Goal: Transaction & Acquisition: Purchase product/service

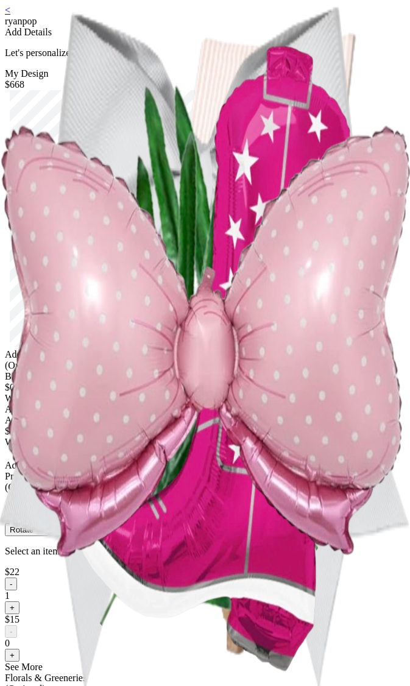
scroll to position [797, 0]
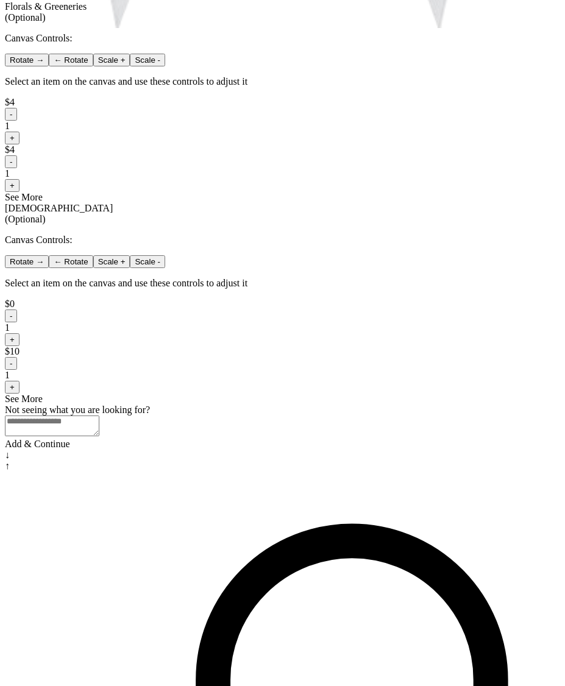
scroll to position [784, 0]
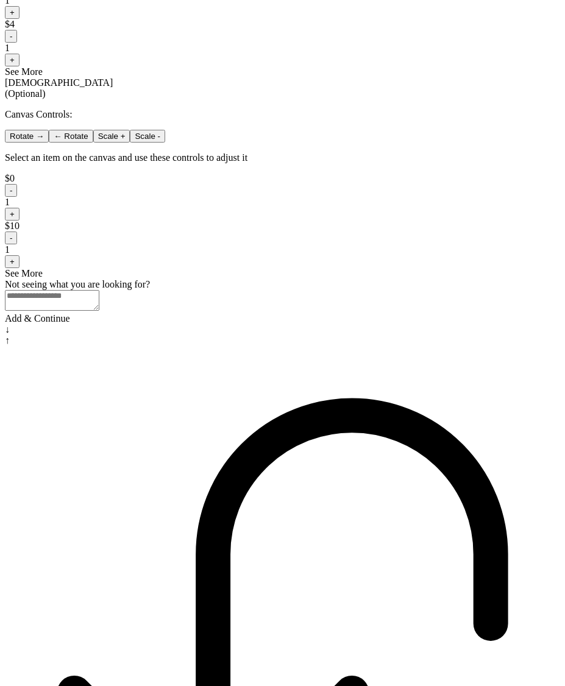
click at [310, 324] on div "Add & Continue" at bounding box center [282, 318] width 555 height 11
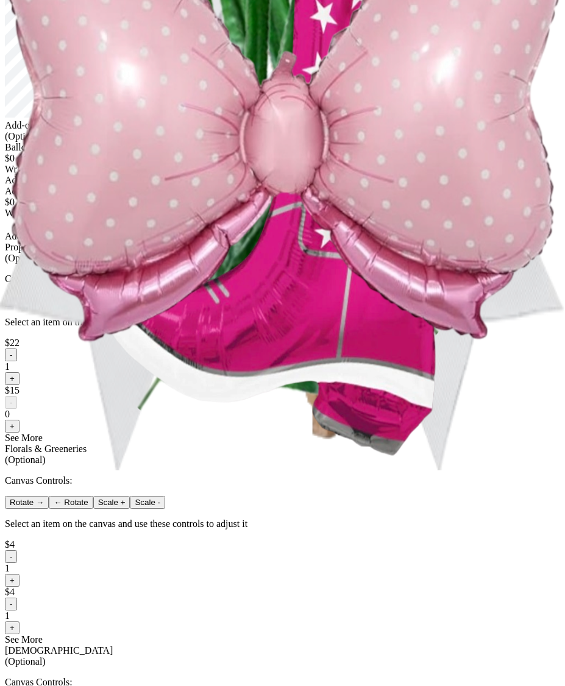
scroll to position [441, 0]
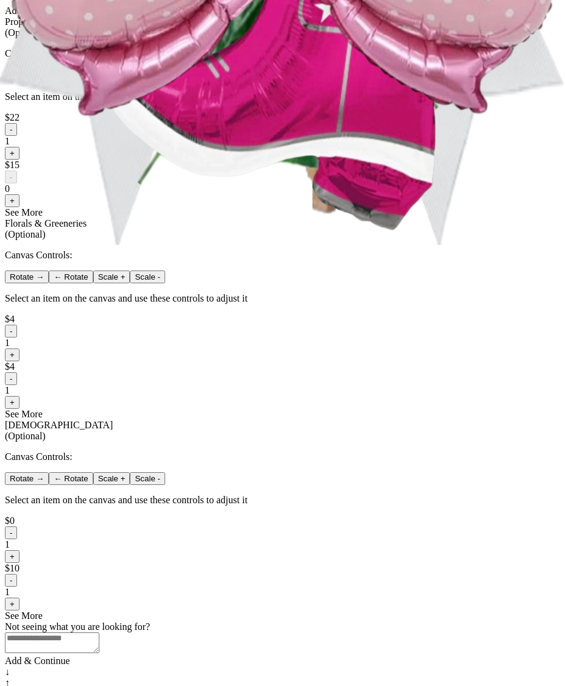
click at [17, 136] on button "-" at bounding box center [11, 129] width 12 height 13
click at [17, 338] on button "-" at bounding box center [11, 331] width 12 height 13
click at [17, 385] on button "-" at bounding box center [11, 378] width 12 height 13
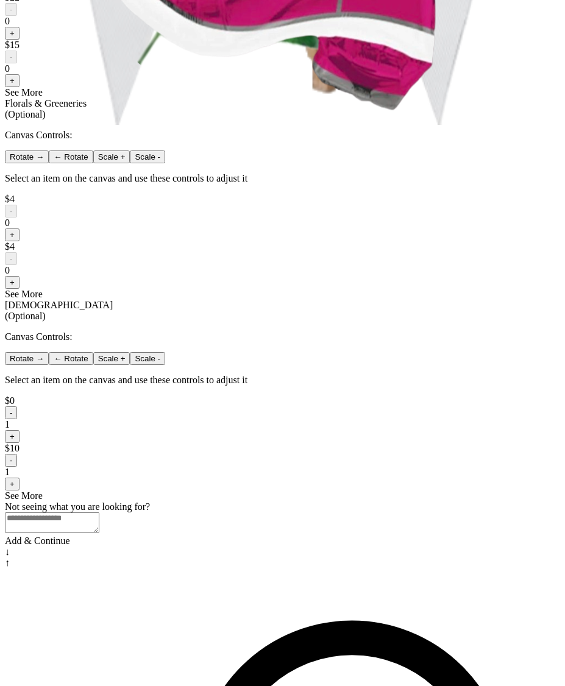
scroll to position [700, 0]
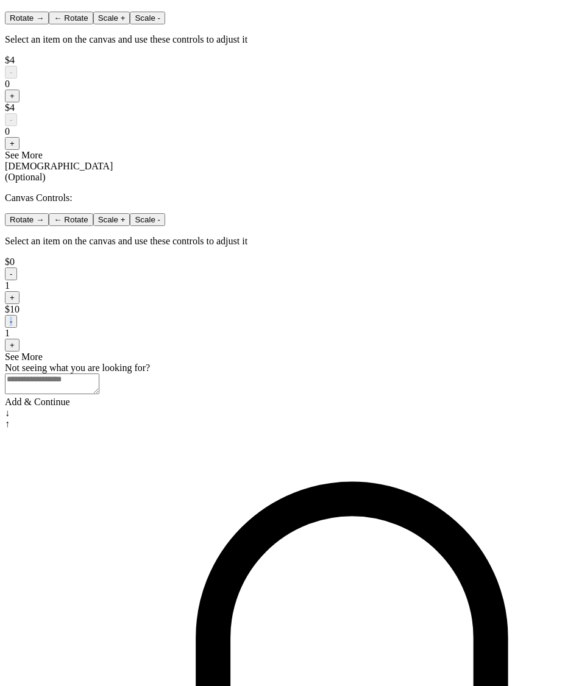
drag, startPoint x: 311, startPoint y: 491, endPoint x: 317, endPoint y: 494, distance: 6.8
click at [317, 352] on div "$10 - 1 +" at bounding box center [282, 328] width 555 height 48
click at [17, 328] on button "-" at bounding box center [11, 321] width 12 height 13
click at [17, 280] on button "-" at bounding box center [11, 274] width 12 height 13
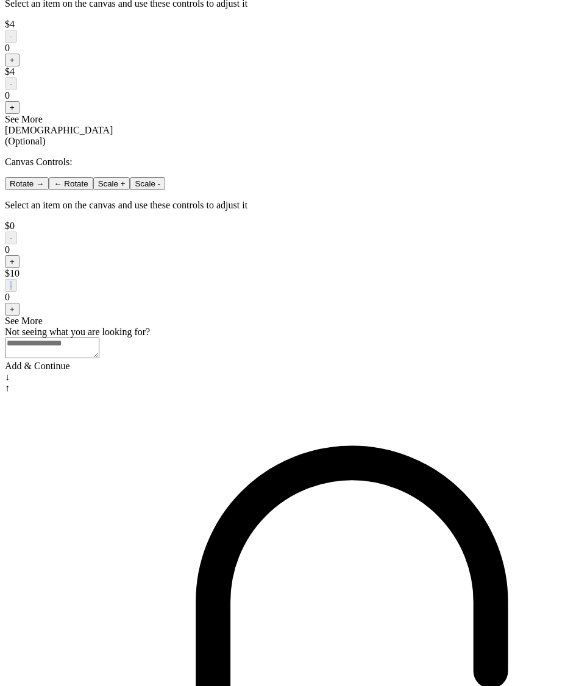
scroll to position [532, 0]
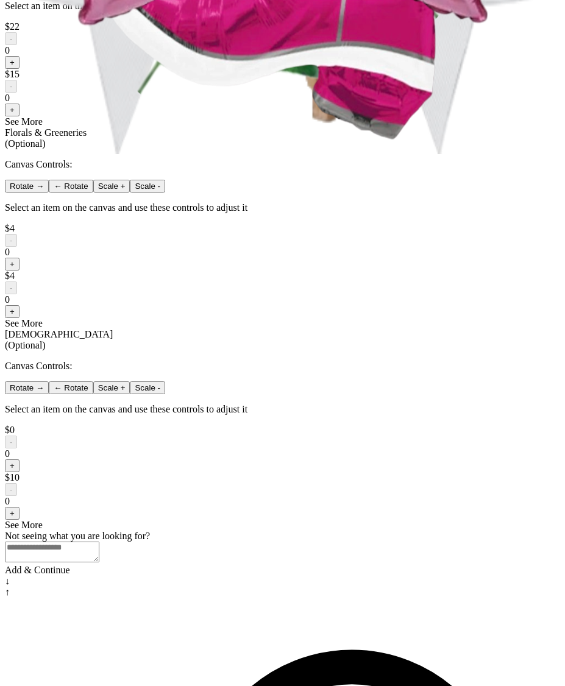
click at [444, 253] on div "< ryanpop Add Details Let's personalize it! My Design $615 Add-ons (Optional) B…" at bounding box center [282, 35] width 555 height 1125
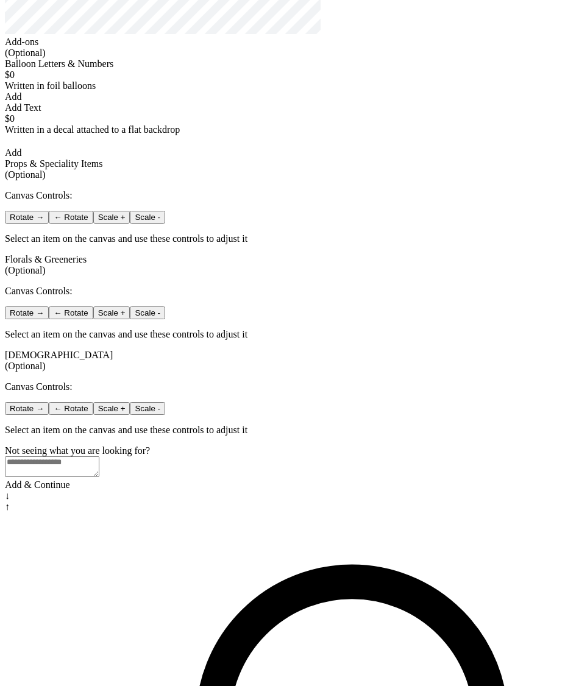
scroll to position [298, 0]
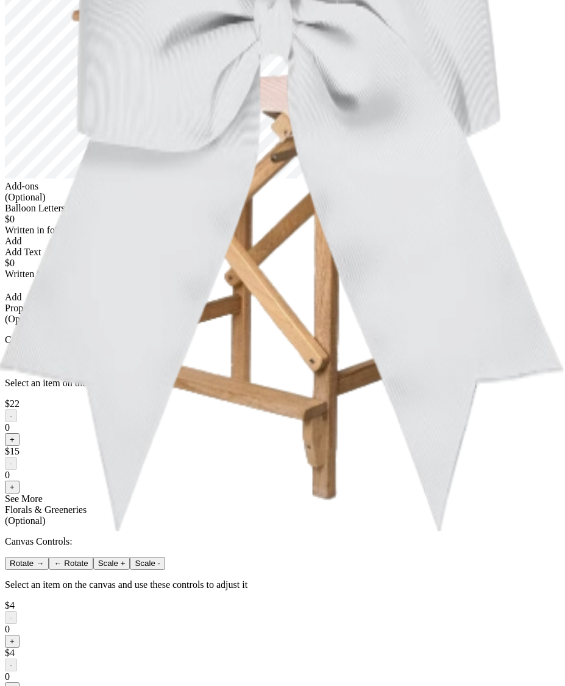
scroll to position [603, 0]
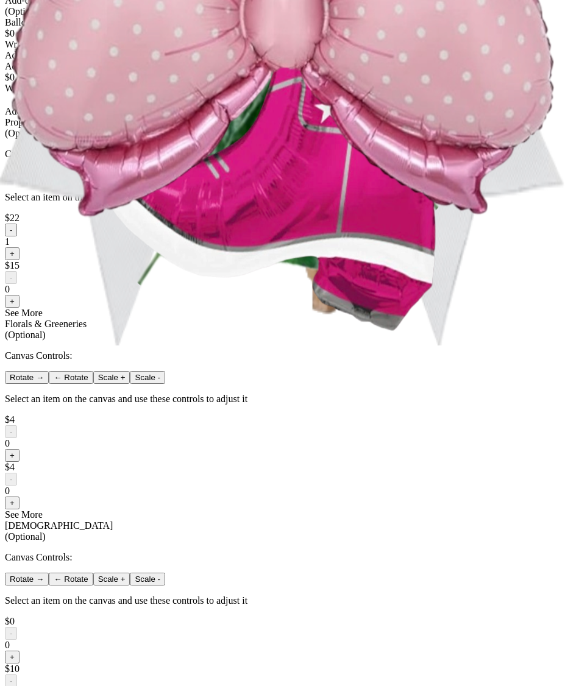
scroll to position [0, 0]
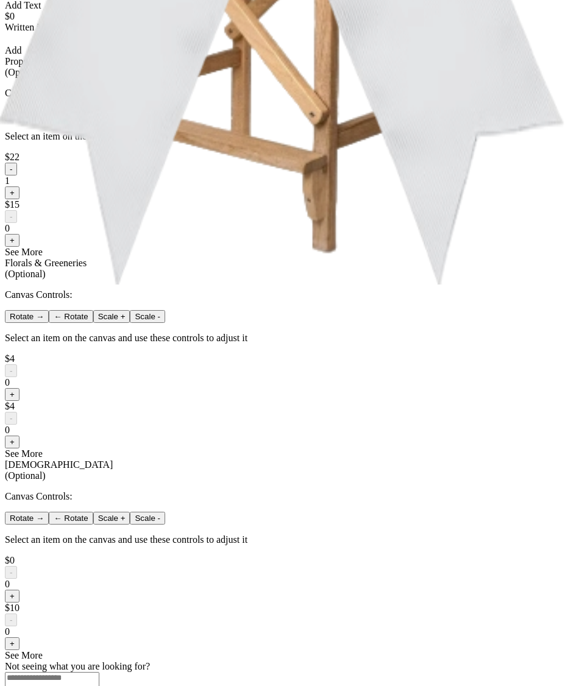
scroll to position [725, 0]
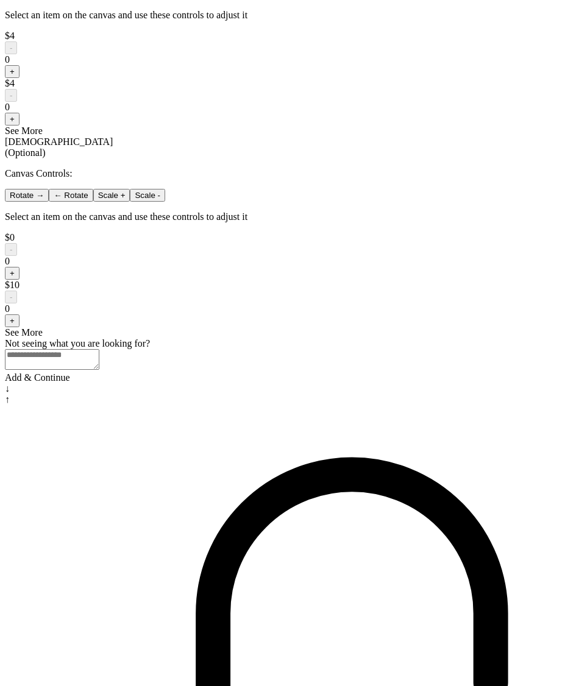
click at [20, 327] on button "+" at bounding box center [12, 320] width 15 height 13
click at [20, 280] on button "+" at bounding box center [12, 273] width 15 height 13
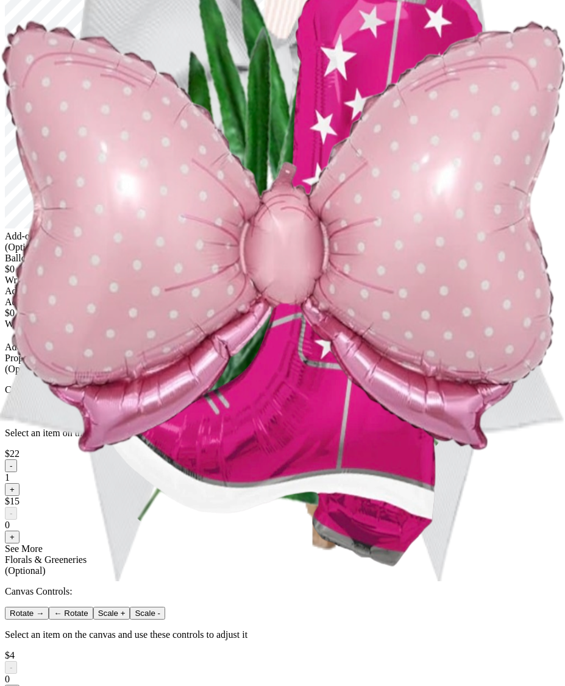
scroll to position [423, 0]
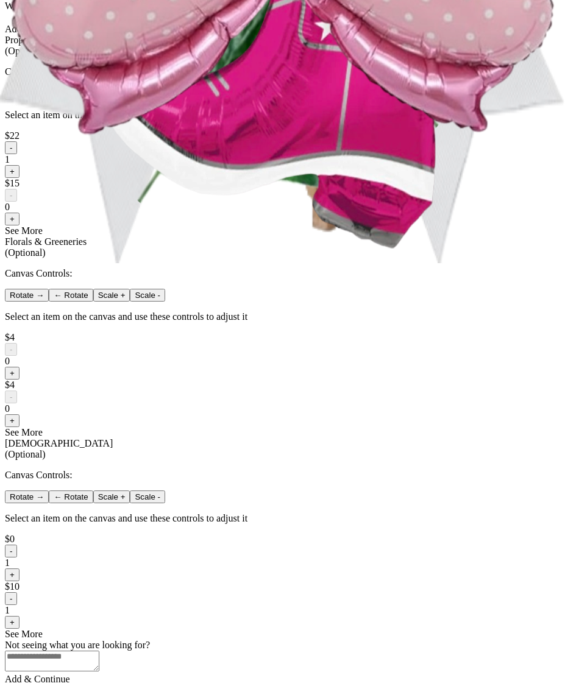
drag, startPoint x: 353, startPoint y: 575, endPoint x: 335, endPoint y: 574, distance: 17.8
click at [20, 427] on button "+" at bounding box center [12, 420] width 15 height 13
click at [20, 380] on button "+" at bounding box center [12, 373] width 15 height 13
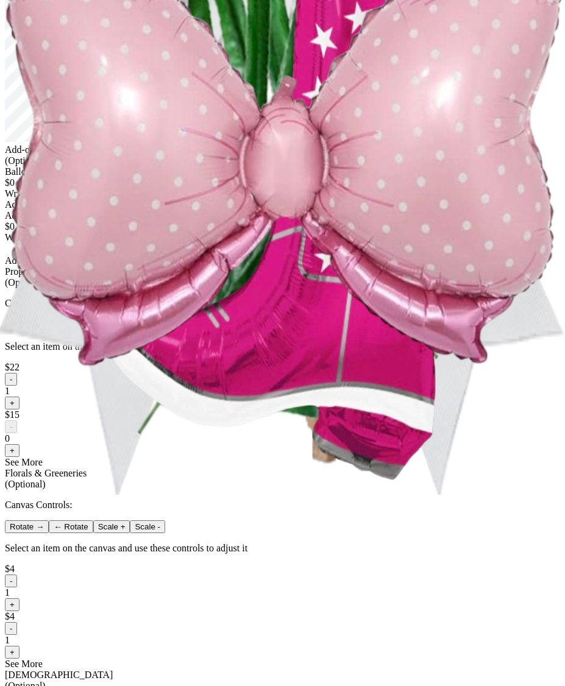
scroll to position [0, 0]
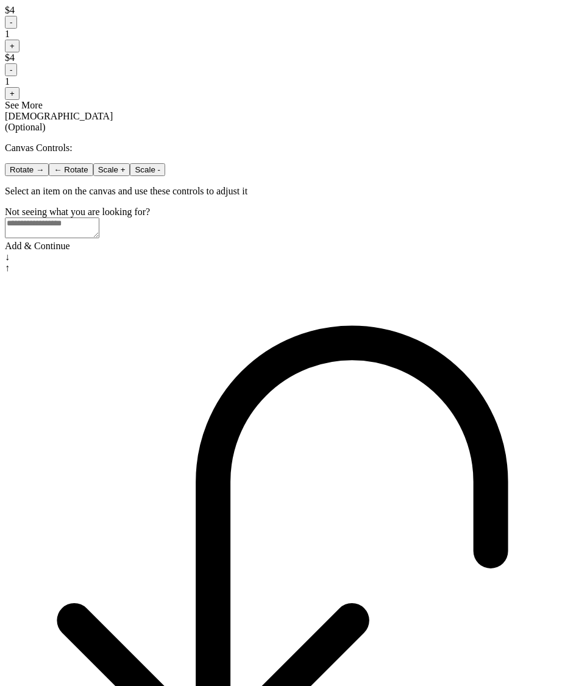
scroll to position [784, 0]
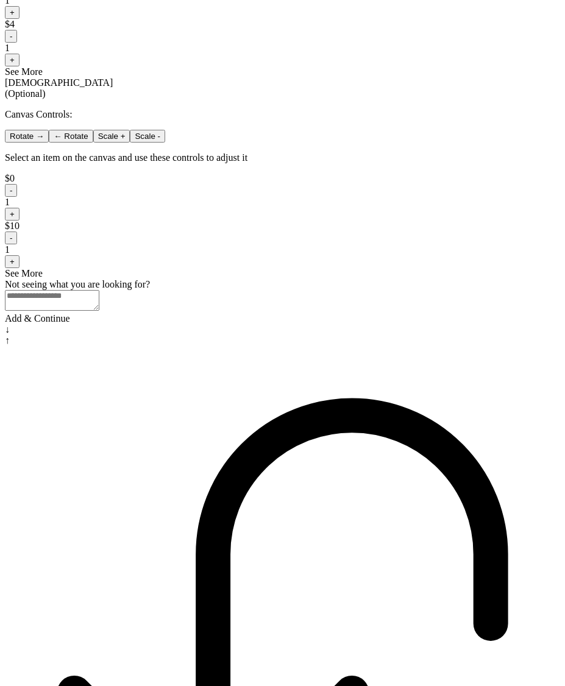
click at [17, 197] on button "-" at bounding box center [11, 190] width 12 height 13
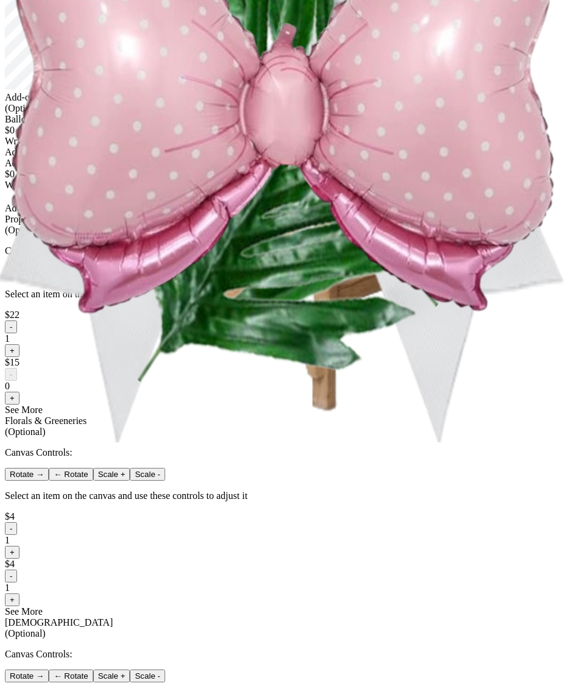
scroll to position [0, 0]
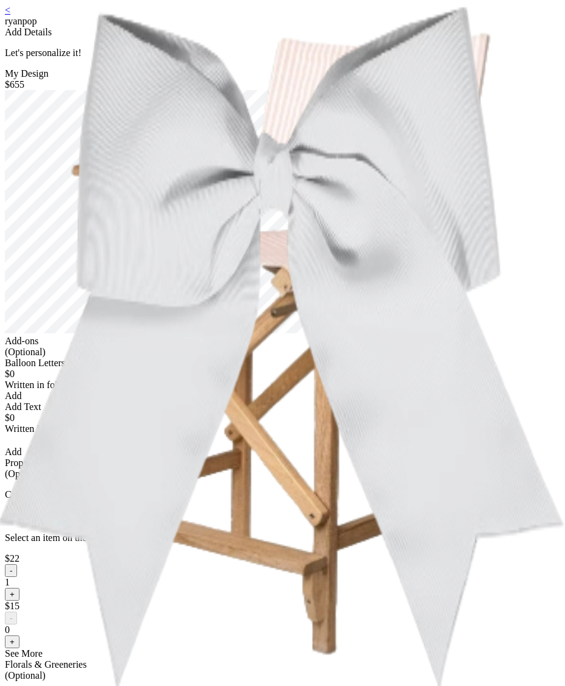
scroll to position [431, 0]
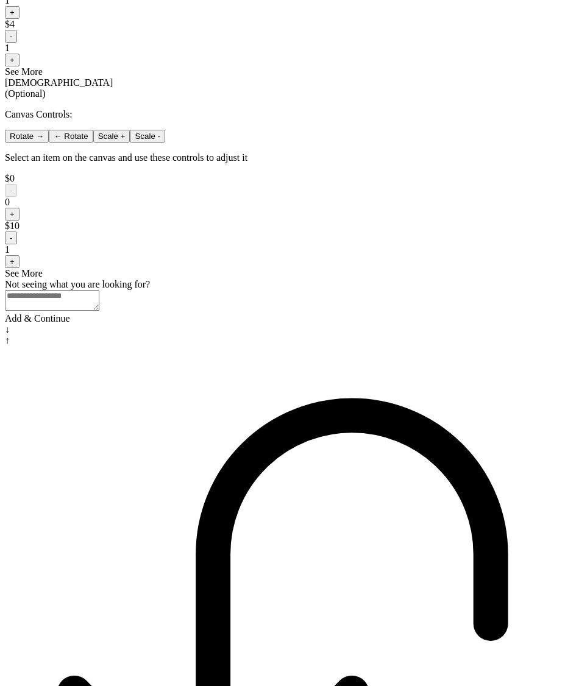
click at [17, 244] on button "-" at bounding box center [11, 238] width 12 height 13
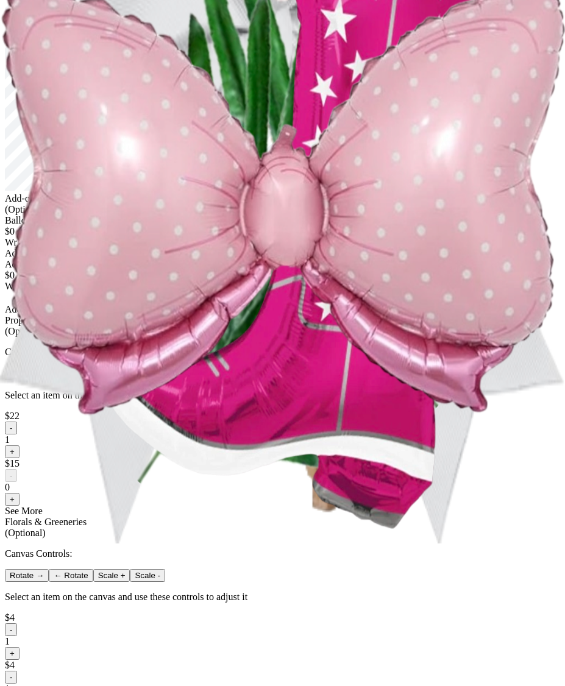
scroll to position [601, 0]
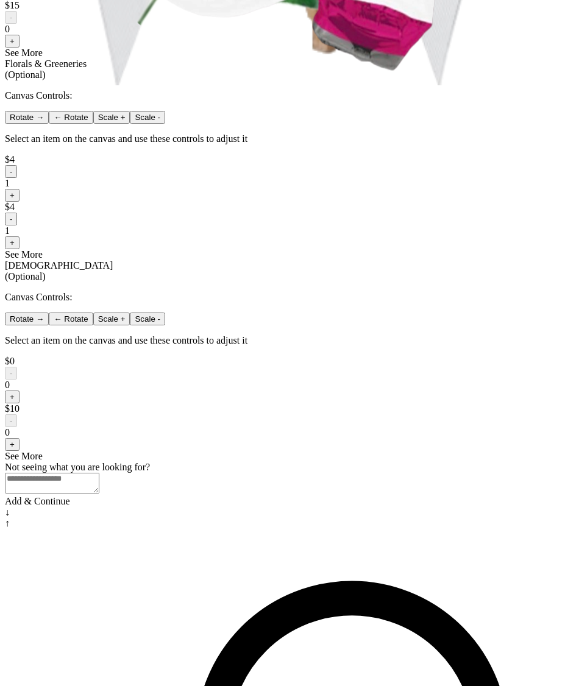
click at [17, 226] on button "-" at bounding box center [11, 219] width 12 height 13
click at [17, 178] on button "-" at bounding box center [11, 171] width 12 height 13
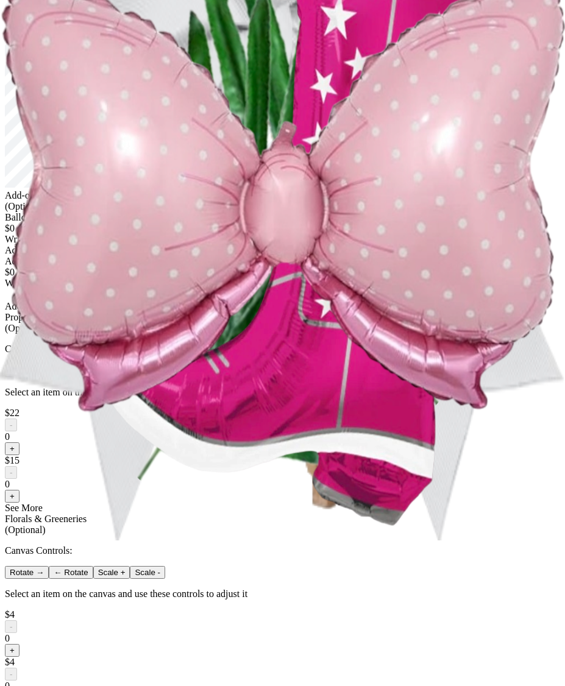
scroll to position [422, 0]
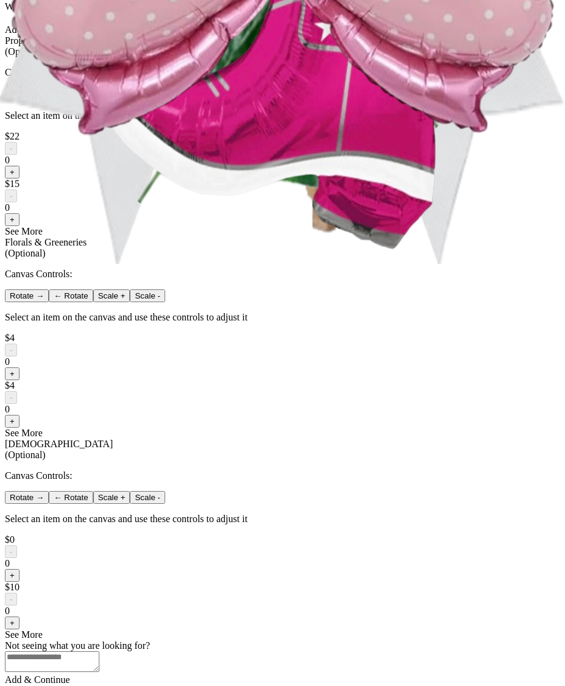
click at [20, 179] on button "+" at bounding box center [12, 172] width 15 height 13
drag, startPoint x: 250, startPoint y: 583, endPoint x: 257, endPoint y: 578, distance: 7.9
click at [20, 380] on button "+" at bounding box center [12, 374] width 15 height 13
click at [20, 428] on button "+" at bounding box center [12, 421] width 15 height 13
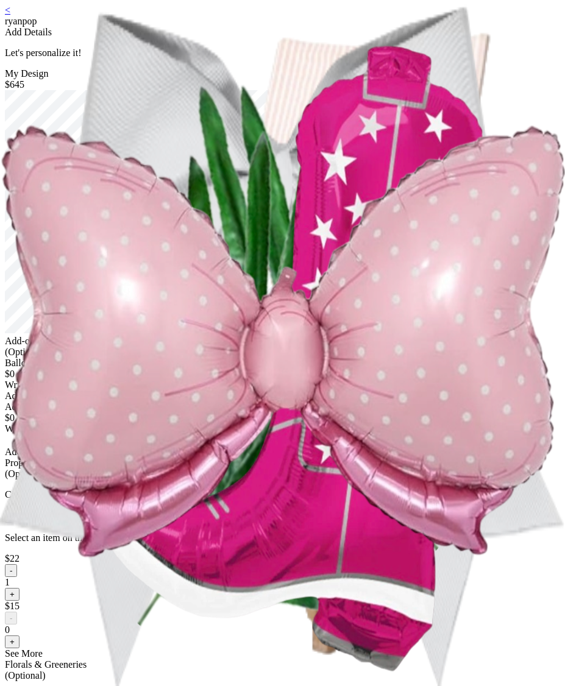
scroll to position [784, 0]
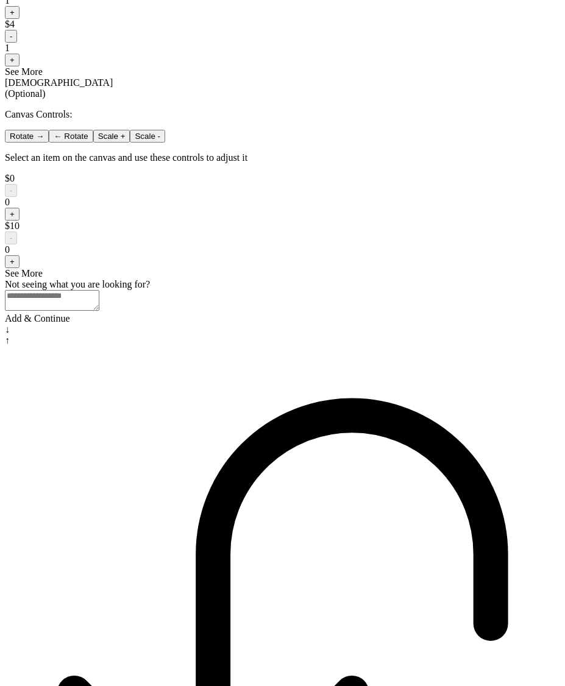
click at [252, 324] on div "Add & Continue" at bounding box center [282, 318] width 555 height 11
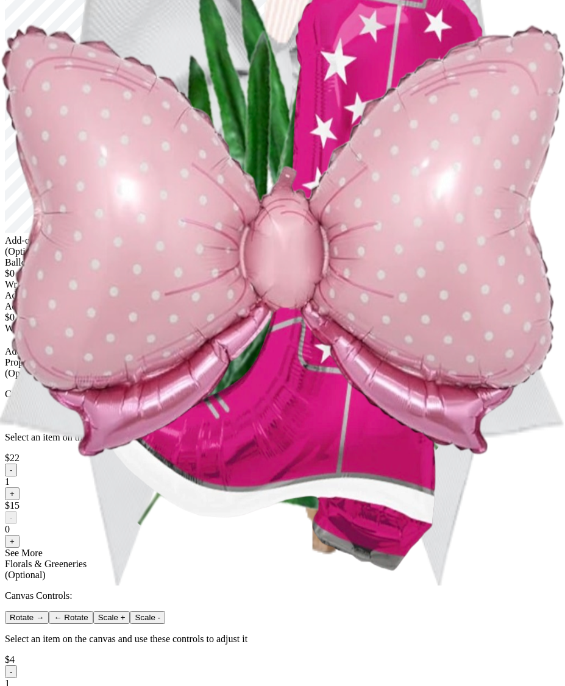
scroll to position [0, 0]
